Goal: Check status: Check status

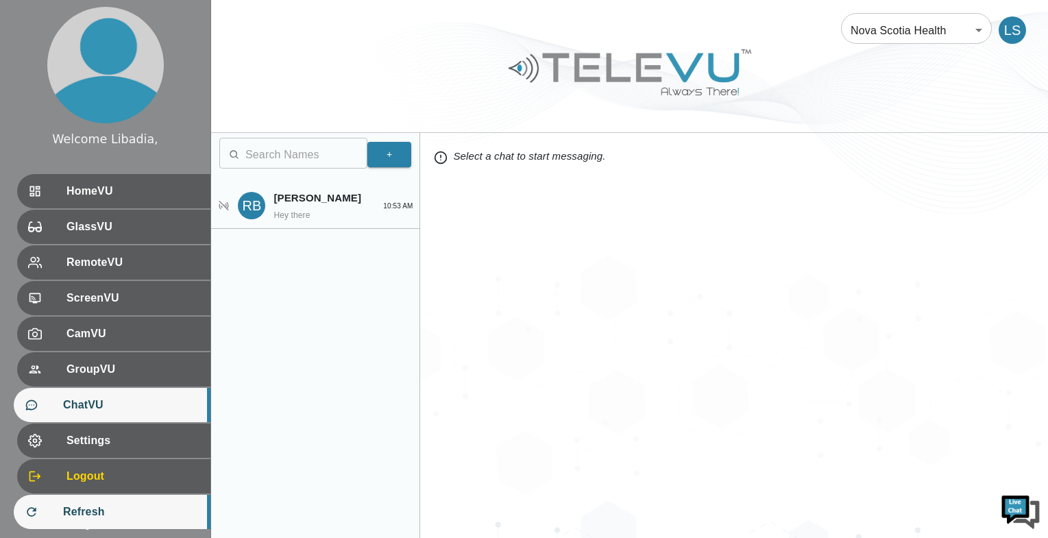
click at [69, 512] on span "Refresh" at bounding box center [131, 512] width 136 height 16
click at [82, 509] on span "Refresh" at bounding box center [131, 512] width 136 height 16
